Goal: Task Accomplishment & Management: Use online tool/utility

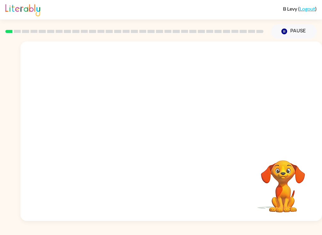
click at [290, 29] on button "Pause Pause" at bounding box center [294, 31] width 46 height 14
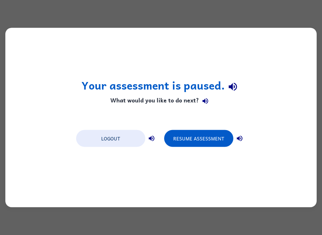
click at [210, 136] on button "Resume Assessment" at bounding box center [198, 138] width 69 height 17
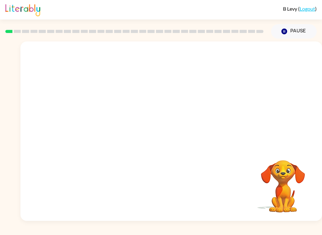
click at [156, 95] on video "Your browser must support playing .mp4 files to use Literably. Please try using…" at bounding box center [170, 94] width 301 height 106
click at [154, 94] on video "Your browser must support playing .mp4 files to use Literably. Please try using…" at bounding box center [170, 94] width 301 height 106
click at [188, 122] on video "Your browser must support playing .mp4 files to use Literably. Please try using…" at bounding box center [170, 94] width 301 height 106
click at [174, 112] on video "Your browser must support playing .mp4 files to use Literably. Please try using…" at bounding box center [170, 94] width 301 height 106
click at [182, 126] on div at bounding box center [171, 134] width 40 height 23
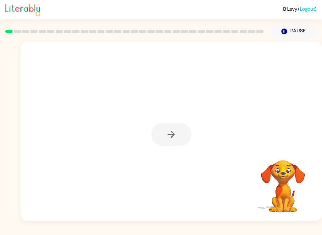
click at [191, 139] on div at bounding box center [171, 134] width 40 height 23
click at [185, 123] on div at bounding box center [170, 130] width 301 height 179
click at [170, 136] on div at bounding box center [171, 134] width 40 height 23
click at [173, 146] on div at bounding box center [171, 134] width 40 height 23
click at [173, 145] on div at bounding box center [171, 134] width 40 height 23
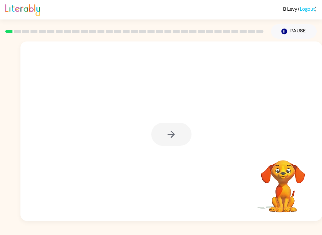
click at [184, 140] on div at bounding box center [171, 134] width 40 height 23
click at [183, 140] on div at bounding box center [171, 134] width 40 height 23
click at [177, 122] on div at bounding box center [170, 130] width 301 height 179
click at [178, 131] on button "button" at bounding box center [171, 134] width 40 height 23
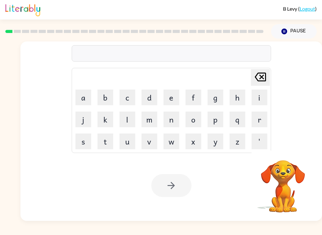
click at [101, 96] on button "b" at bounding box center [105, 98] width 16 height 16
click at [194, 115] on button "o" at bounding box center [193, 119] width 16 height 16
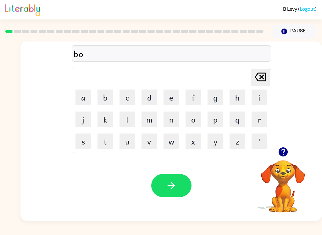
click at [259, 122] on button "r" at bounding box center [259, 119] width 16 height 16
click at [154, 94] on button "d" at bounding box center [149, 98] width 16 height 16
click at [171, 94] on button "e" at bounding box center [171, 98] width 16 height 16
click at [262, 114] on button "r" at bounding box center [259, 119] width 16 height 16
click at [175, 180] on button "button" at bounding box center [171, 185] width 40 height 23
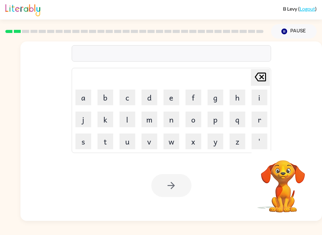
click at [129, 96] on button "c" at bounding box center [127, 98] width 16 height 16
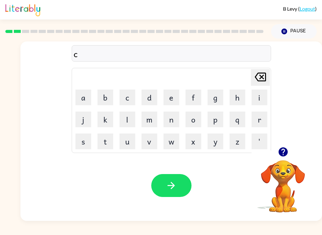
click at [196, 125] on button "o" at bounding box center [193, 119] width 16 height 16
click at [260, 74] on icon "[PERSON_NAME] last character input" at bounding box center [260, 76] width 15 height 15
click at [81, 96] on button "a" at bounding box center [83, 98] width 16 height 16
click at [172, 139] on button "w" at bounding box center [171, 141] width 16 height 16
click at [171, 117] on button "n" at bounding box center [171, 119] width 16 height 16
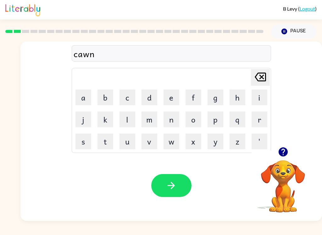
click at [103, 141] on button "t" at bounding box center [105, 141] width 16 height 16
click at [171, 183] on icon "button" at bounding box center [170, 185] width 7 height 7
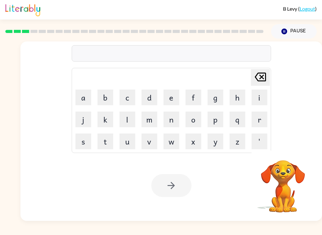
click at [132, 118] on button "l" at bounding box center [127, 119] width 16 height 16
click at [192, 125] on button "o" at bounding box center [193, 119] width 16 height 16
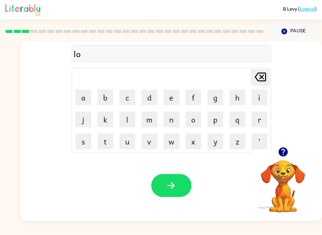
click at [99, 123] on button "k" at bounding box center [105, 119] width 16 height 16
click at [73, 95] on td "a" at bounding box center [83, 97] width 21 height 21
click at [89, 91] on button "a" at bounding box center [83, 98] width 16 height 16
click at [107, 148] on button "t" at bounding box center [105, 141] width 16 height 16
click at [170, 94] on button "e" at bounding box center [171, 98] width 16 height 16
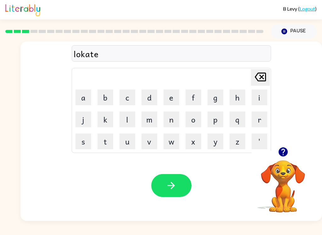
click at [173, 188] on icon "button" at bounding box center [171, 185] width 11 height 11
click at [100, 141] on button "t" at bounding box center [105, 141] width 16 height 16
click at [172, 139] on button "w" at bounding box center [171, 141] width 16 height 16
click at [261, 94] on button "i" at bounding box center [259, 98] width 16 height 16
click at [171, 123] on button "n" at bounding box center [171, 119] width 16 height 16
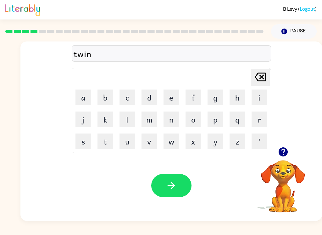
click at [182, 188] on button "button" at bounding box center [171, 185] width 40 height 23
click at [173, 120] on button "n" at bounding box center [171, 119] width 16 height 16
click at [80, 98] on button "a" at bounding box center [83, 98] width 16 height 16
click at [258, 118] on button "r" at bounding box center [259, 119] width 16 height 16
click at [129, 119] on button "l" at bounding box center [127, 119] width 16 height 16
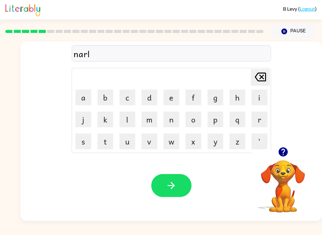
click at [214, 141] on button "y" at bounding box center [215, 141] width 16 height 16
click at [167, 185] on icon "button" at bounding box center [171, 185] width 11 height 11
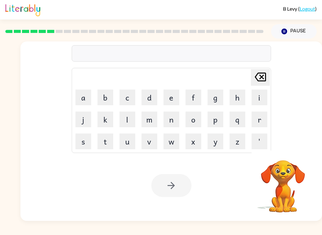
click at [110, 95] on button "b" at bounding box center [105, 98] width 16 height 16
click at [173, 92] on button "e" at bounding box center [171, 98] width 16 height 16
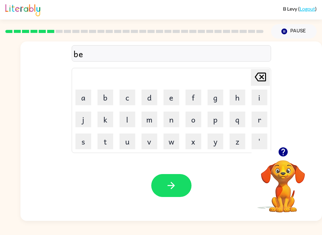
click at [238, 92] on button "h" at bounding box center [237, 98] width 16 height 16
click at [262, 90] on button "i" at bounding box center [259, 98] width 16 height 16
click at [179, 123] on button "n" at bounding box center [171, 119] width 16 height 16
click at [150, 95] on button "d" at bounding box center [149, 98] width 16 height 16
click at [165, 92] on button "e" at bounding box center [171, 98] width 16 height 16
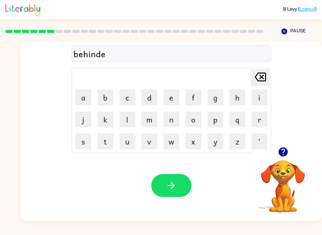
click at [162, 181] on button "button" at bounding box center [171, 185] width 40 height 23
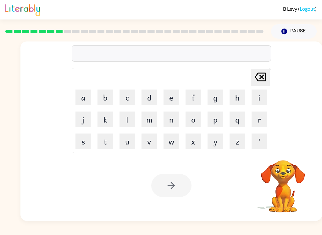
click at [107, 139] on button "t" at bounding box center [105, 141] width 16 height 16
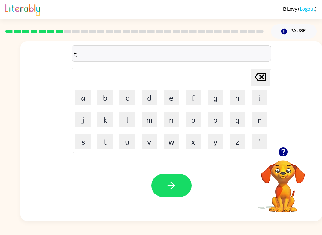
click at [268, 113] on td "r" at bounding box center [258, 119] width 21 height 21
click at [263, 119] on button "r" at bounding box center [259, 119] width 16 height 16
click at [260, 85] on div "[PERSON_NAME] last character input" at bounding box center [260, 77] width 15 height 16
click at [262, 120] on button "r" at bounding box center [259, 119] width 16 height 16
click at [263, 93] on button "i" at bounding box center [259, 98] width 16 height 16
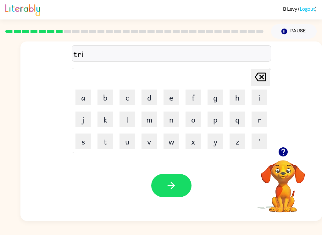
click at [127, 94] on button "c" at bounding box center [127, 98] width 16 height 16
click at [127, 114] on button "l" at bounding box center [127, 119] width 16 height 16
click at [173, 177] on button "button" at bounding box center [171, 185] width 40 height 23
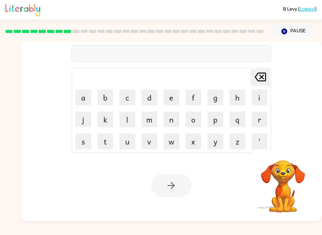
click at [153, 116] on button "m" at bounding box center [149, 119] width 16 height 16
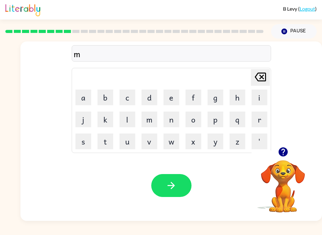
click at [166, 96] on button "e" at bounding box center [171, 98] width 16 height 16
click at [264, 115] on button "r" at bounding box center [259, 119] width 16 height 16
click at [263, 102] on button "i" at bounding box center [259, 98] width 16 height 16
click at [129, 94] on button "c" at bounding box center [127, 98] width 16 height 16
click at [131, 113] on button "l" at bounding box center [127, 119] width 16 height 16
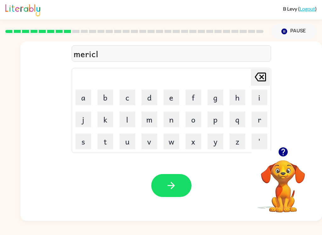
click at [185, 189] on button "button" at bounding box center [171, 185] width 40 height 23
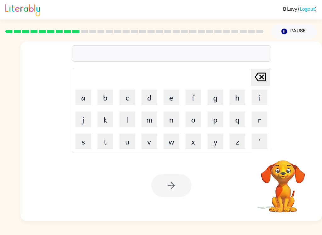
click at [165, 120] on button "n" at bounding box center [171, 119] width 16 height 16
click at [262, 95] on button "i" at bounding box center [259, 98] width 16 height 16
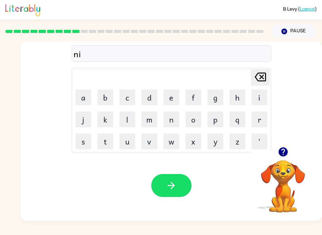
click at [111, 96] on button "b" at bounding box center [105, 98] width 16 height 16
click at [263, 67] on div "nib [PERSON_NAME] last character input a b c d e f g h i j k l m n o p q r s t …" at bounding box center [171, 94] width 199 height 117
click at [149, 121] on button "m" at bounding box center [149, 119] width 16 height 16
click at [267, 73] on icon "[PERSON_NAME] last character input" at bounding box center [260, 76] width 15 height 15
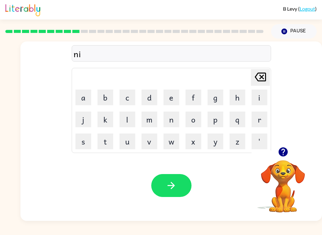
click at [156, 115] on button "m" at bounding box center [149, 119] width 16 height 16
click at [104, 94] on button "b" at bounding box center [105, 98] width 16 height 16
click at [134, 116] on button "l" at bounding box center [127, 119] width 16 height 16
click at [175, 197] on button "button" at bounding box center [171, 185] width 40 height 23
click at [128, 139] on button "u" at bounding box center [127, 141] width 16 height 16
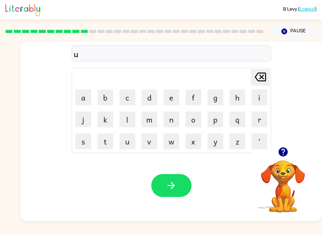
click at [176, 112] on button "n" at bounding box center [171, 119] width 16 height 16
click at [194, 91] on button "f" at bounding box center [193, 98] width 16 height 16
click at [196, 113] on button "o" at bounding box center [193, 119] width 16 height 16
click at [130, 118] on button "l" at bounding box center [127, 119] width 16 height 16
click at [152, 91] on button "d" at bounding box center [149, 98] width 16 height 16
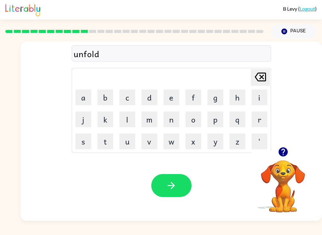
click at [176, 180] on button "button" at bounding box center [171, 185] width 40 height 23
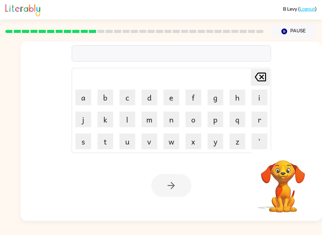
click at [151, 141] on button "v" at bounding box center [149, 141] width 16 height 16
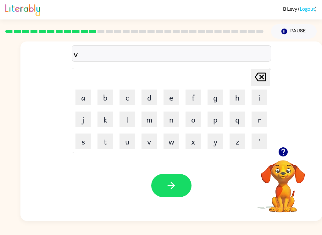
click at [260, 73] on icon at bounding box center [259, 77] width 11 height 9
click at [152, 144] on button "v" at bounding box center [149, 141] width 16 height 16
click at [196, 117] on button "o" at bounding box center [193, 119] width 16 height 16
click at [110, 134] on button "t" at bounding box center [105, 141] width 16 height 16
click at [170, 93] on button "e" at bounding box center [171, 98] width 16 height 16
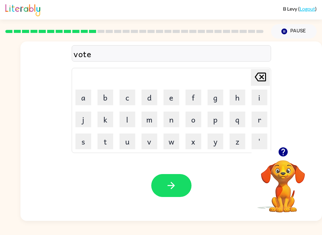
click at [180, 186] on button "button" at bounding box center [171, 185] width 40 height 23
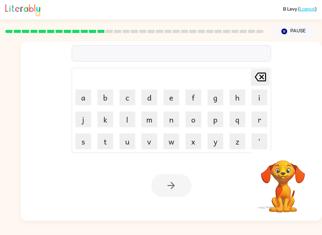
click at [105, 96] on button "b" at bounding box center [105, 98] width 16 height 16
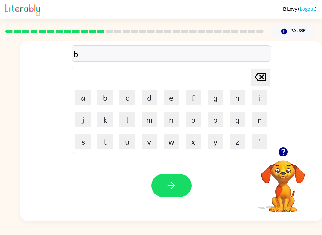
click at [170, 94] on button "e" at bounding box center [171, 98] width 16 height 16
click at [150, 94] on button "d" at bounding box center [149, 98] width 16 height 16
click at [105, 136] on button "t" at bounding box center [105, 141] width 16 height 16
click at [263, 90] on button "i" at bounding box center [259, 98] width 16 height 16
click at [147, 113] on button "m" at bounding box center [149, 119] width 16 height 16
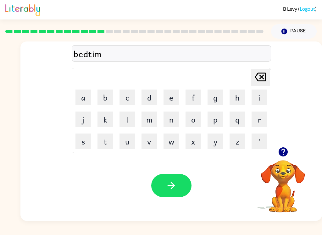
click at [177, 90] on button "e" at bounding box center [171, 98] width 16 height 16
click at [187, 177] on button "button" at bounding box center [171, 185] width 40 height 23
click at [195, 94] on button "f" at bounding box center [193, 98] width 16 height 16
click at [260, 94] on button "i" at bounding box center [259, 98] width 16 height 16
click at [106, 135] on button "t" at bounding box center [105, 141] width 16 height 16
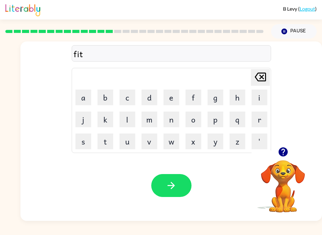
click at [174, 116] on button "n" at bounding box center [171, 119] width 16 height 16
click at [124, 94] on button "c" at bounding box center [127, 98] width 16 height 16
click at [265, 66] on div "fitnc Delete Delete last character input a b c d e f g h i j k l m n o p q r s …" at bounding box center [171, 94] width 199 height 117
click at [254, 85] on div "[PERSON_NAME] last character input" at bounding box center [260, 77] width 15 height 16
click at [259, 85] on div "[PERSON_NAME] last character input" at bounding box center [260, 77] width 15 height 16
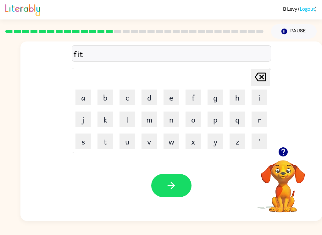
click at [173, 120] on button "n" at bounding box center [171, 119] width 16 height 16
click at [262, 92] on button "i" at bounding box center [259, 98] width 16 height 16
click at [78, 143] on button "s" at bounding box center [83, 141] width 16 height 16
click at [185, 194] on button "button" at bounding box center [171, 185] width 40 height 23
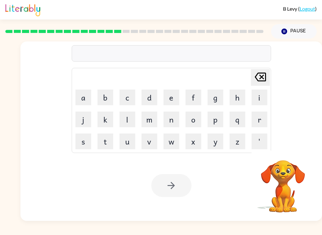
click at [150, 97] on button "d" at bounding box center [149, 98] width 16 height 16
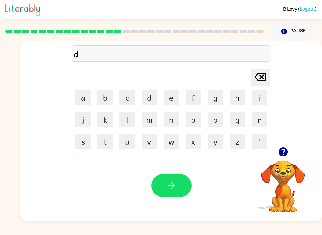
click at [128, 119] on button "l" at bounding box center [127, 119] width 16 height 16
click at [90, 91] on button "a" at bounding box center [83, 98] width 16 height 16
click at [212, 141] on button "y" at bounding box center [215, 141] width 16 height 16
click at [174, 195] on button "button" at bounding box center [171, 185] width 40 height 23
click at [111, 141] on button "t" at bounding box center [105, 141] width 16 height 16
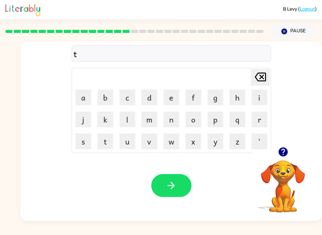
click at [253, 81] on icon "[PERSON_NAME] last character input" at bounding box center [260, 76] width 15 height 15
click at [109, 143] on button "t" at bounding box center [105, 141] width 16 height 16
click at [259, 114] on button "r" at bounding box center [259, 119] width 16 height 16
click at [261, 90] on button "i" at bounding box center [259, 98] width 16 height 16
click at [151, 117] on button "m" at bounding box center [149, 119] width 16 height 16
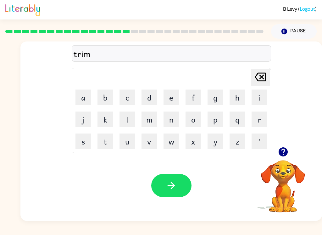
click at [189, 191] on button "button" at bounding box center [171, 185] width 40 height 23
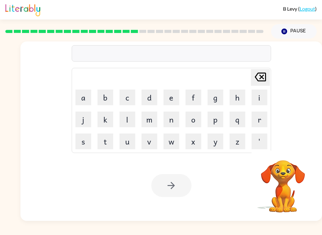
click at [88, 144] on button "s" at bounding box center [83, 141] width 16 height 16
click at [174, 96] on button "e" at bounding box center [171, 98] width 16 height 16
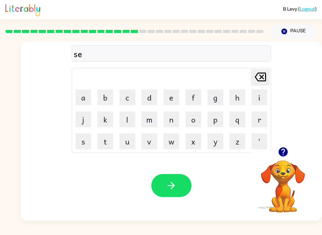
click at [103, 143] on button "t" at bounding box center [105, 141] width 16 height 16
click at [196, 186] on div "Your browser must support playing .mp4 files to use Literably. Please try using…" at bounding box center [170, 185] width 301 height 71
click at [171, 177] on button "button" at bounding box center [171, 185] width 40 height 23
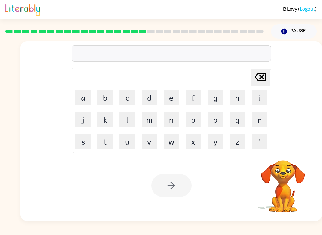
click at [102, 92] on button "b" at bounding box center [105, 98] width 16 height 16
click at [253, 129] on td "r" at bounding box center [258, 119] width 21 height 21
click at [266, 111] on button "r" at bounding box center [259, 119] width 16 height 16
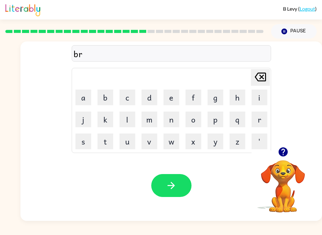
click at [254, 91] on button "i" at bounding box center [259, 98] width 16 height 16
click at [152, 123] on button "m" at bounding box center [149, 119] width 16 height 16
click at [259, 97] on button "i" at bounding box center [259, 98] width 16 height 16
click at [174, 120] on button "n" at bounding box center [171, 119] width 16 height 16
click at [222, 102] on button "g" at bounding box center [215, 98] width 16 height 16
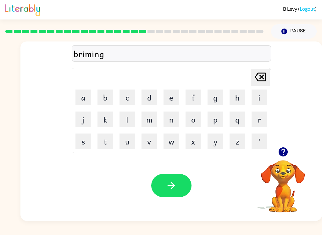
click at [168, 183] on icon "button" at bounding box center [171, 185] width 11 height 11
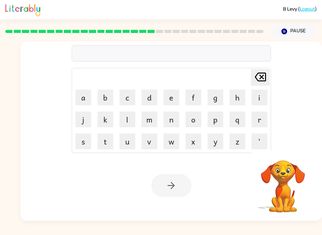
click at [215, 119] on button "p" at bounding box center [215, 119] width 16 height 16
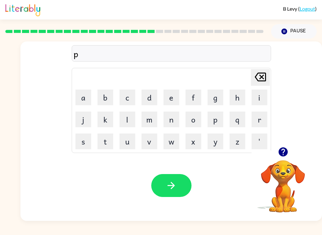
click at [129, 119] on button "l" at bounding box center [127, 119] width 16 height 16
click at [82, 94] on button "a" at bounding box center [83, 98] width 16 height 16
click at [79, 153] on div "Your browser must support playing .mp4 files to use Literably. Please try using…" at bounding box center [170, 185] width 301 height 71
click at [84, 141] on button "s" at bounding box center [83, 141] width 16 height 16
click at [112, 137] on button "t" at bounding box center [105, 141] width 16 height 16
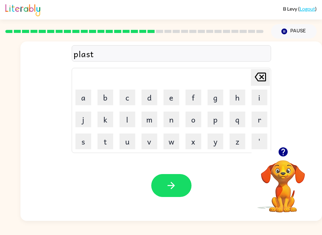
click at [261, 96] on button "i" at bounding box center [259, 98] width 16 height 16
click at [121, 100] on button "c" at bounding box center [127, 98] width 16 height 16
click at [166, 196] on button "button" at bounding box center [171, 185] width 40 height 23
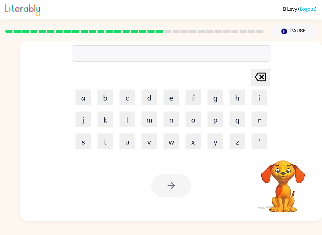
click at [151, 94] on button "d" at bounding box center [149, 98] width 16 height 16
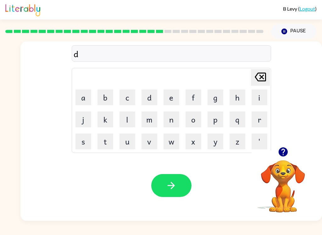
click at [262, 92] on button "i" at bounding box center [259, 98] width 16 height 16
click at [82, 138] on button "s" at bounding box center [83, 141] width 16 height 16
click at [212, 117] on button "p" at bounding box center [215, 119] width 16 height 16
click at [127, 111] on button "l" at bounding box center [127, 119] width 16 height 16
click at [84, 95] on button "a" at bounding box center [83, 98] width 16 height 16
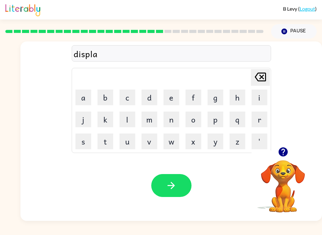
click at [215, 140] on button "y" at bounding box center [215, 141] width 16 height 16
click at [177, 187] on button "button" at bounding box center [171, 185] width 40 height 23
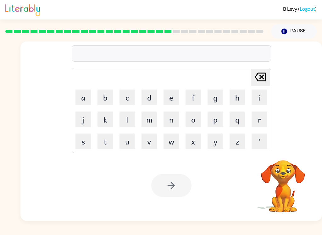
click at [151, 92] on button "d" at bounding box center [149, 98] width 16 height 16
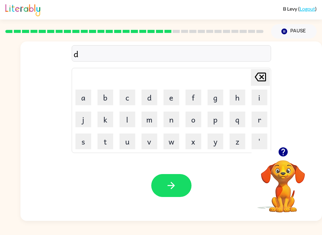
click at [125, 140] on button "u" at bounding box center [127, 141] width 16 height 16
click at [82, 140] on button "s" at bounding box center [83, 141] width 16 height 16
click at [262, 90] on button "i" at bounding box center [259, 98] width 16 height 16
click at [156, 90] on button "d" at bounding box center [149, 98] width 16 height 16
click at [175, 184] on icon "button" at bounding box center [171, 185] width 11 height 11
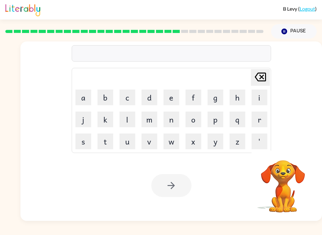
click at [128, 94] on button "c" at bounding box center [127, 98] width 16 height 16
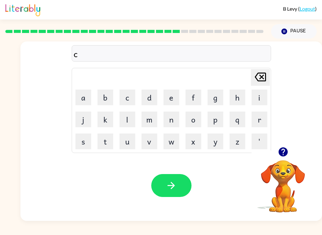
click at [175, 94] on button "e" at bounding box center [171, 98] width 16 height 16
click at [173, 112] on button "n" at bounding box center [171, 119] width 16 height 16
click at [107, 135] on button "t" at bounding box center [105, 141] width 16 height 16
click at [193, 118] on button "o" at bounding box center [193, 119] width 16 height 16
click at [264, 73] on icon at bounding box center [259, 77] width 11 height 9
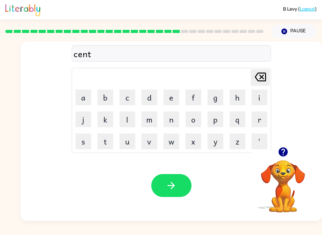
click at [83, 95] on button "a" at bounding box center [83, 98] width 16 height 16
click at [216, 120] on button "p" at bounding box center [215, 119] width 16 height 16
click at [170, 99] on button "e" at bounding box center [171, 98] width 16 height 16
click at [173, 94] on button "e" at bounding box center [171, 98] width 16 height 16
click at [153, 96] on button "d" at bounding box center [149, 98] width 16 height 16
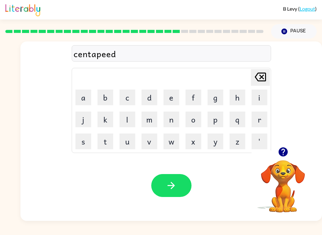
click at [178, 177] on button "button" at bounding box center [171, 185] width 40 height 23
click at [258, 113] on button "r" at bounding box center [259, 119] width 16 height 16
click at [84, 94] on button "a" at bounding box center [83, 98] width 16 height 16
click at [171, 117] on button "n" at bounding box center [171, 119] width 16 height 16
click at [171, 90] on button "e" at bounding box center [171, 98] width 16 height 16
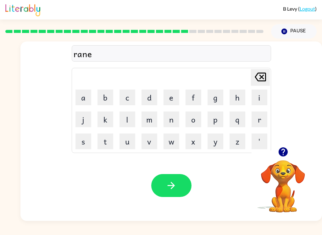
click at [158, 83] on td "[PERSON_NAME] last character input" at bounding box center [171, 77] width 197 height 17
click at [129, 95] on button "c" at bounding box center [127, 98] width 16 height 16
click at [191, 114] on button "o" at bounding box center [193, 119] width 16 height 16
click at [105, 139] on button "t" at bounding box center [105, 141] width 16 height 16
click at [177, 93] on button "e" at bounding box center [171, 98] width 16 height 16
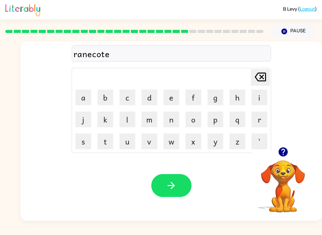
click at [166, 184] on icon "button" at bounding box center [171, 185] width 11 height 11
click at [146, 115] on button "m" at bounding box center [149, 119] width 16 height 16
click at [87, 91] on button "a" at bounding box center [83, 98] width 16 height 16
click at [267, 110] on td "r" at bounding box center [258, 119] width 21 height 21
click at [264, 115] on button "r" at bounding box center [259, 119] width 16 height 16
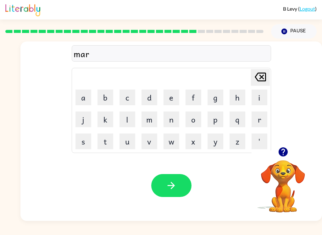
click at [128, 94] on button "c" at bounding box center [127, 98] width 16 height 16
click at [252, 119] on button "r" at bounding box center [259, 119] width 16 height 16
click at [182, 177] on button "button" at bounding box center [171, 185] width 40 height 23
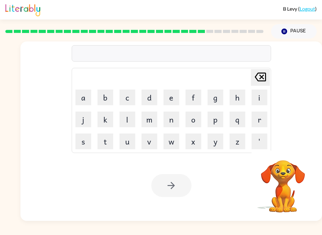
click at [84, 90] on button "a" at bounding box center [83, 98] width 16 height 16
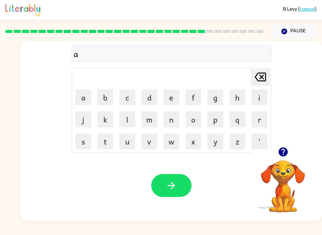
click at [153, 97] on button "d" at bounding box center [149, 98] width 16 height 16
click at [154, 136] on button "v" at bounding box center [149, 141] width 16 height 16
click at [80, 90] on button "a" at bounding box center [83, 98] width 16 height 16
click at [170, 117] on button "n" at bounding box center [171, 119] width 16 height 16
click at [81, 138] on button "s" at bounding box center [83, 141] width 16 height 16
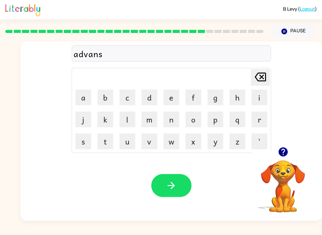
click at [262, 90] on button "i" at bounding box center [259, 98] width 16 height 16
click at [177, 118] on button "n" at bounding box center [171, 119] width 16 height 16
click at [222, 92] on button "g" at bounding box center [215, 98] width 16 height 16
click at [184, 187] on button "button" at bounding box center [171, 185] width 40 height 23
click at [223, 90] on button "g" at bounding box center [215, 98] width 16 height 16
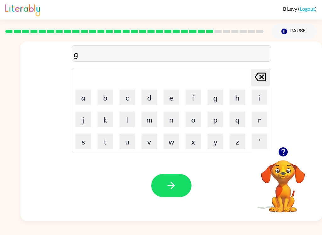
click at [198, 117] on button "o" at bounding box center [193, 119] width 16 height 16
click at [110, 96] on button "b" at bounding box center [105, 98] width 16 height 16
click at [133, 117] on button "l" at bounding box center [127, 119] width 16 height 16
click at [259, 91] on button "i" at bounding box center [259, 98] width 16 height 16
click at [176, 114] on button "n" at bounding box center [171, 119] width 16 height 16
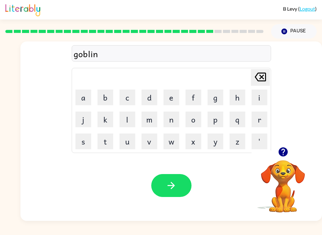
click at [174, 197] on button "button" at bounding box center [171, 185] width 40 height 23
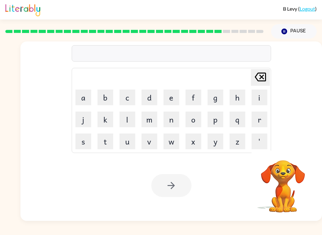
click at [217, 93] on button "g" at bounding box center [215, 98] width 16 height 16
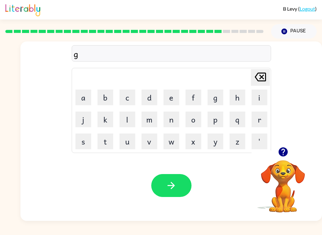
click at [133, 143] on button "u" at bounding box center [127, 141] width 16 height 16
click at [263, 79] on icon at bounding box center [259, 77] width 11 height 9
click at [156, 147] on button "v" at bounding box center [149, 141] width 16 height 16
click at [160, 150] on td "v" at bounding box center [149, 141] width 21 height 21
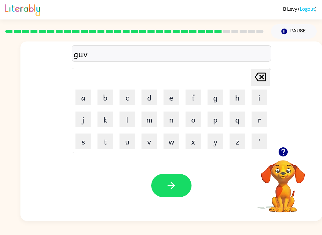
click at [261, 113] on button "r" at bounding box center [259, 119] width 16 height 16
click at [166, 142] on button "w" at bounding box center [171, 141] width 16 height 16
click at [262, 74] on icon "[PERSON_NAME] last character input" at bounding box center [260, 76] width 15 height 15
click at [150, 122] on button "m" at bounding box center [149, 119] width 16 height 16
click at [264, 95] on button "i" at bounding box center [259, 98] width 16 height 16
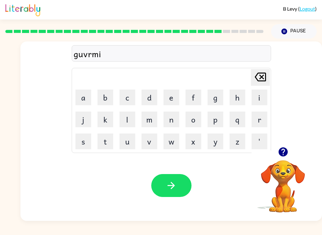
click at [175, 115] on button "n" at bounding box center [171, 119] width 16 height 16
click at [106, 141] on button "t" at bounding box center [105, 141] width 16 height 16
click at [175, 186] on icon "button" at bounding box center [171, 185] width 11 height 11
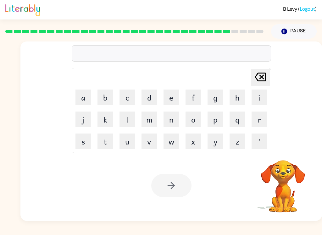
click at [84, 141] on button "s" at bounding box center [83, 141] width 16 height 16
click at [101, 141] on button "t" at bounding box center [105, 141] width 16 height 16
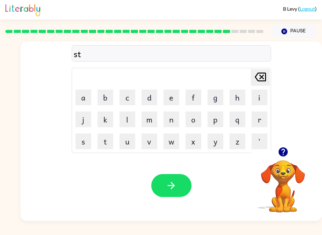
click at [79, 95] on button "a" at bounding box center [83, 98] width 16 height 16
click at [179, 115] on button "n" at bounding box center [171, 119] width 16 height 16
click at [173, 95] on button "e" at bounding box center [171, 98] width 16 height 16
click at [178, 183] on button "button" at bounding box center [171, 185] width 40 height 23
click at [90, 141] on button "s" at bounding box center [83, 141] width 16 height 16
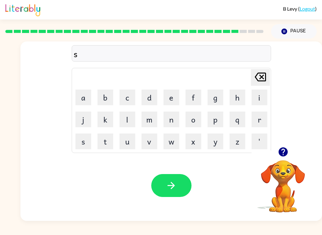
click at [245, 91] on button "h" at bounding box center [237, 98] width 16 height 16
click at [83, 96] on button "a" at bounding box center [83, 98] width 16 height 16
click at [217, 114] on button "p" at bounding box center [215, 119] width 16 height 16
click at [177, 93] on button "e" at bounding box center [171, 98] width 16 height 16
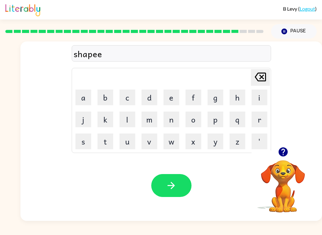
click at [264, 69] on icon "[PERSON_NAME] last character input" at bounding box center [260, 76] width 15 height 15
click at [179, 180] on button "button" at bounding box center [171, 185] width 40 height 23
click at [168, 91] on button "e" at bounding box center [171, 98] width 16 height 16
click at [197, 140] on button "x" at bounding box center [193, 141] width 16 height 16
click at [134, 115] on button "l" at bounding box center [127, 119] width 16 height 16
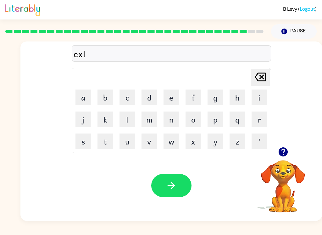
click at [170, 96] on button "e" at bounding box center [171, 98] width 16 height 16
click at [178, 113] on button "n" at bounding box center [171, 119] width 16 height 16
click at [103, 138] on button "t" at bounding box center [105, 141] width 16 height 16
click at [167, 178] on button "button" at bounding box center [171, 185] width 40 height 23
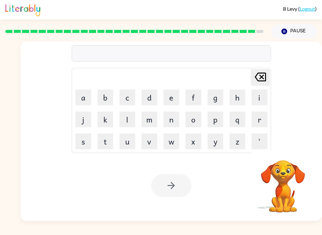
click at [216, 90] on button "g" at bounding box center [215, 98] width 16 height 16
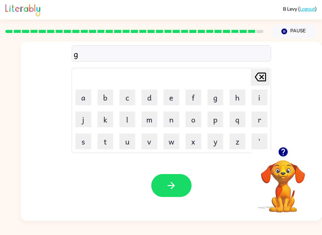
click at [196, 113] on button "o" at bounding box center [193, 119] width 16 height 16
click at [171, 139] on button "w" at bounding box center [171, 141] width 16 height 16
click at [106, 91] on button "b" at bounding box center [105, 98] width 16 height 16
click at [264, 113] on button "r" at bounding box center [259, 119] width 16 height 16
click at [84, 103] on button "a" at bounding box center [83, 98] width 16 height 16
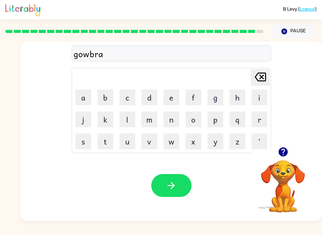
click at [100, 118] on button "k" at bounding box center [105, 119] width 16 height 16
click at [171, 94] on button "e" at bounding box center [171, 98] width 16 height 16
click at [259, 122] on button "r" at bounding box center [259, 119] width 16 height 16
click at [182, 185] on button "button" at bounding box center [171, 185] width 40 height 23
